Goal: Navigation & Orientation: Find specific page/section

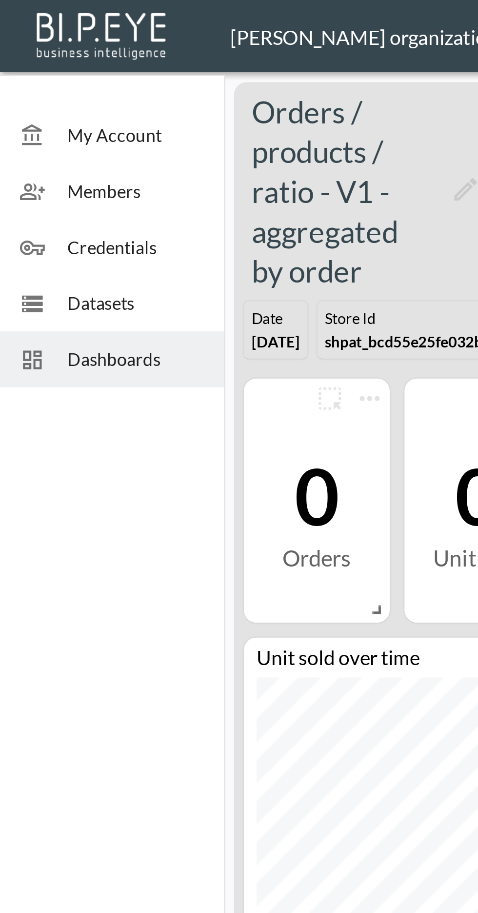
click at [31, 74] on span "Members" at bounding box center [53, 75] width 54 height 10
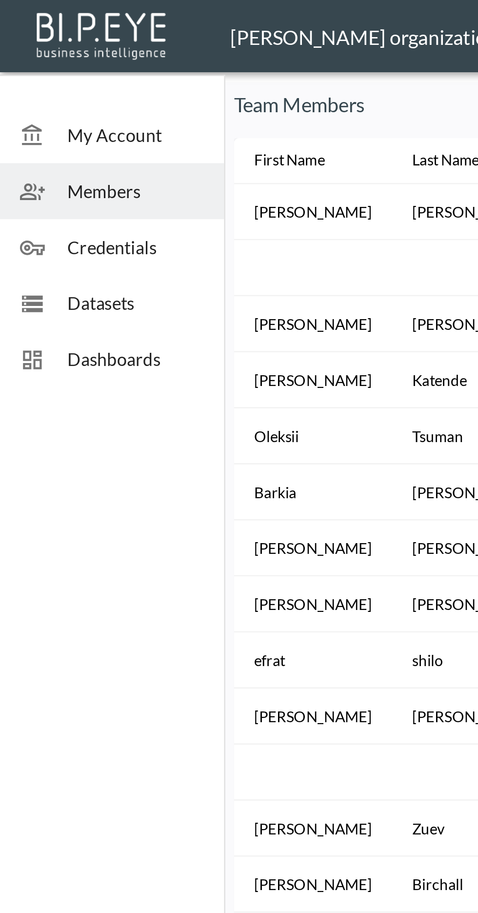
click at [49, 79] on span "Members" at bounding box center [53, 75] width 54 height 10
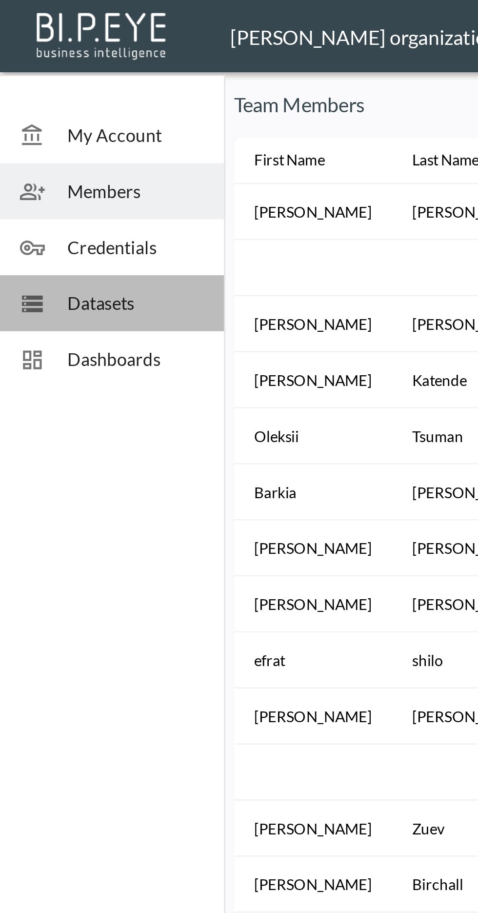
click at [40, 119] on span "Datasets" at bounding box center [53, 119] width 54 height 10
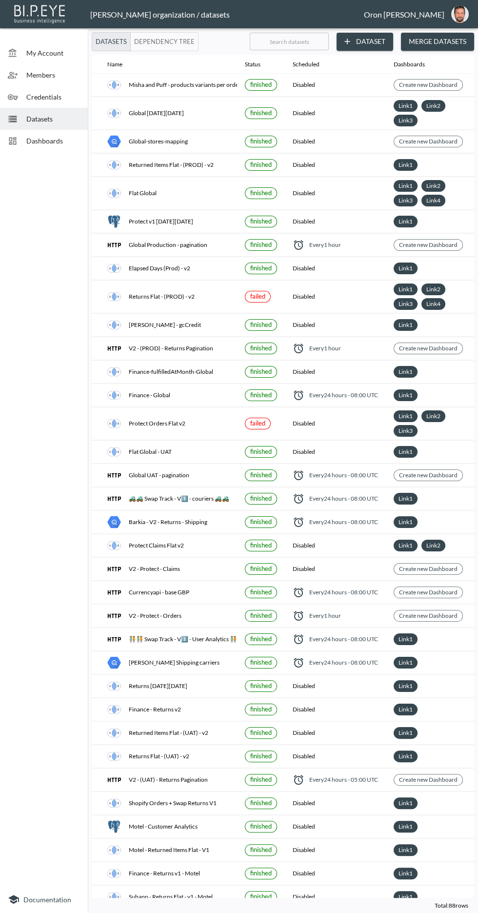
scroll to position [0, 23]
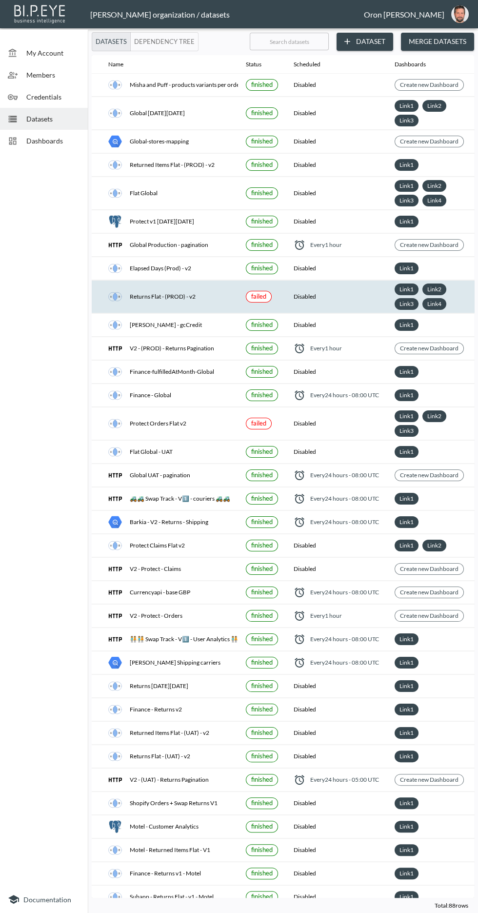
click at [144, 291] on div "Returns Flat - (PROD) - v2" at bounding box center [169, 297] width 122 height 14
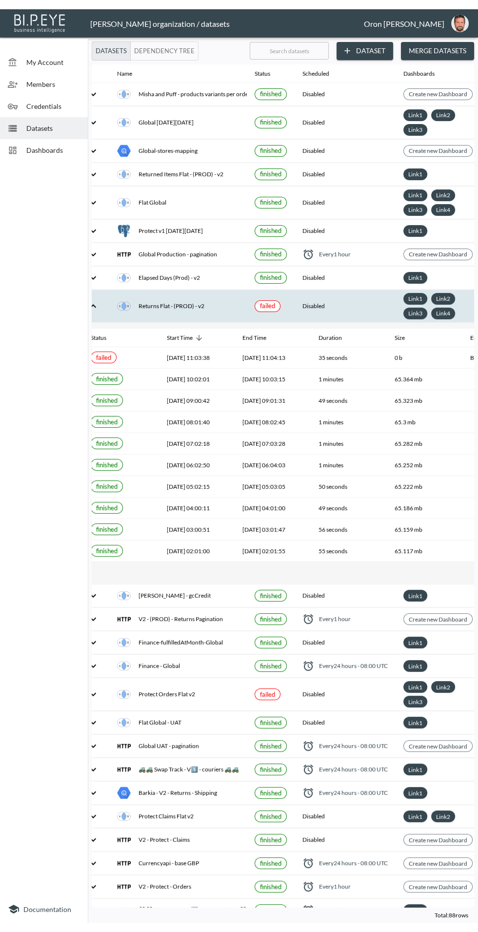
scroll to position [0, 0]
